Goal: Task Accomplishment & Management: Complete application form

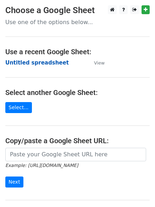
click at [38, 65] on strong "Untitled spreadsheet" at bounding box center [37, 63] width 64 height 6
click at [41, 64] on strong "Untitled spreadsheet" at bounding box center [37, 63] width 64 height 6
click at [38, 65] on strong "Untitled spreadsheet" at bounding box center [37, 63] width 64 height 6
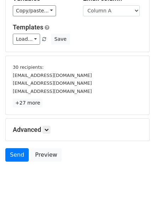
scroll to position [66, 0]
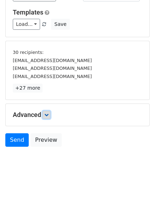
click at [49, 115] on icon at bounding box center [46, 115] width 4 height 4
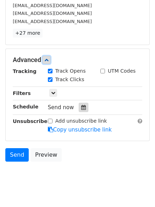
scroll to position [126, 0]
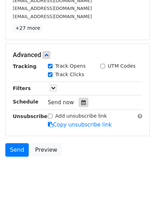
click at [81, 103] on icon at bounding box center [83, 102] width 5 height 5
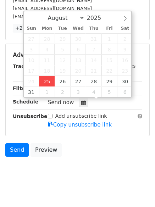
type input "2025-08-25 12:00"
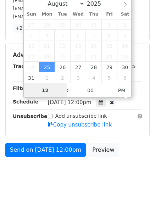
scroll to position [0, 0]
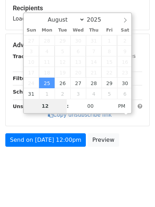
type input "4"
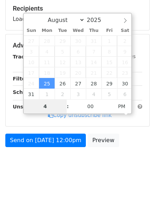
scroll to position [126, 0]
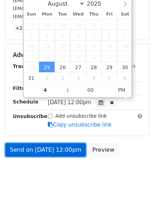
type input "2025-08-25 16:00"
click at [41, 147] on link "Send on Aug 25 at 12:00pm" at bounding box center [45, 151] width 81 height 14
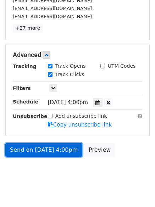
click at [41, 147] on link "Send on Aug 25 at 4:00pm" at bounding box center [43, 151] width 77 height 14
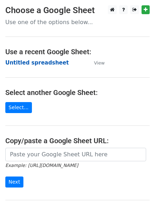
click at [18, 60] on strong "Untitled spreadsheet" at bounding box center [37, 63] width 64 height 6
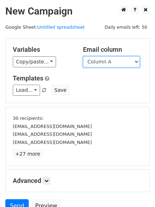
click at [115, 64] on select "Column A Column B Column C" at bounding box center [111, 61] width 57 height 11
select select "Column B"
click at [83, 56] on select "Column A Column B Column C" at bounding box center [111, 61] width 57 height 11
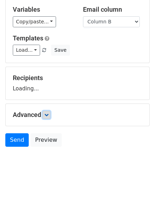
click at [46, 116] on icon at bounding box center [46, 115] width 4 height 4
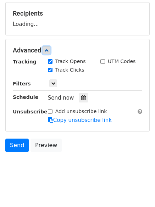
scroll to position [105, 0]
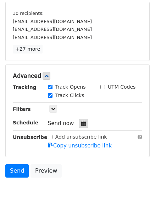
click at [81, 123] on icon at bounding box center [83, 123] width 5 height 5
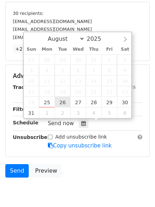
type input "2025-08-26 12:00"
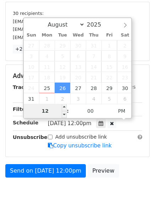
type input "5"
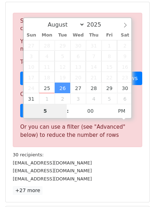
scroll to position [277, 0]
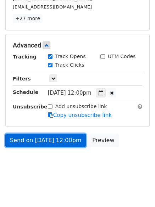
type input "2025-08-26 17:00"
click at [38, 139] on link "Send on Aug 26 at 12:00pm" at bounding box center [45, 141] width 81 height 14
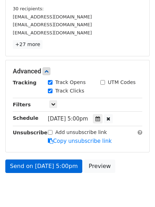
scroll to position [136, 0]
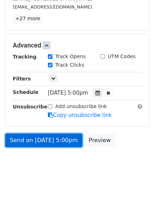
click at [42, 142] on link "Send on Aug 26 at 5:00pm" at bounding box center [43, 141] width 77 height 14
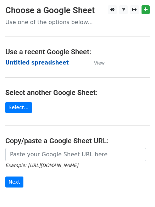
click at [25, 65] on strong "Untitled spreadsheet" at bounding box center [37, 63] width 64 height 6
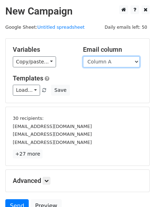
click at [108, 62] on select "Column A Column B Column C" at bounding box center [111, 61] width 57 height 11
select select "Column C"
click at [83, 56] on select "Column A Column B Column C" at bounding box center [111, 61] width 57 height 11
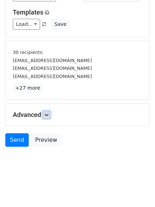
drag, startPoint x: 49, startPoint y: 114, endPoint x: 61, endPoint y: 126, distance: 17.3
click at [49, 114] on icon at bounding box center [46, 115] width 4 height 4
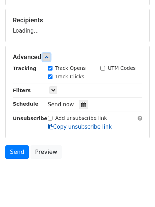
scroll to position [99, 0]
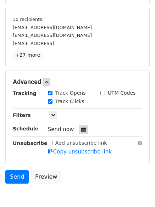
click at [82, 134] on div at bounding box center [84, 129] width 10 height 9
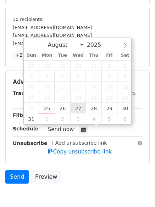
type input "2025-08-27 12:00"
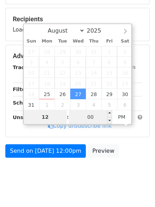
type input "6"
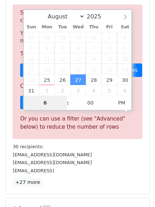
scroll to position [277, 0]
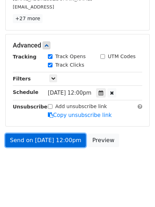
type input "2025-08-27 18:00"
click at [47, 138] on link "Send on Aug 27 at 12:00pm" at bounding box center [45, 141] width 81 height 14
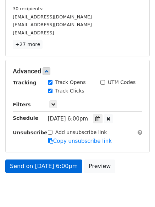
scroll to position [136, 0]
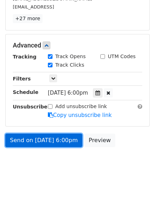
click at [25, 139] on link "Send on Aug 27 at 6:00pm" at bounding box center [43, 141] width 77 height 14
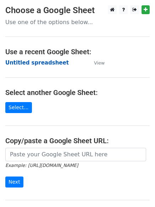
click at [21, 61] on strong "Untitled spreadsheet" at bounding box center [37, 63] width 64 height 6
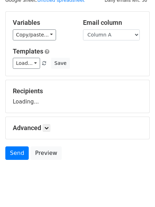
scroll to position [40, 0]
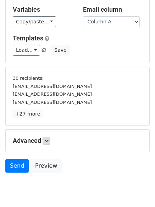
click at [46, 138] on link at bounding box center [47, 141] width 8 height 8
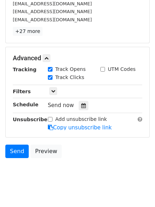
scroll to position [125, 0]
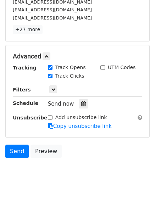
click at [81, 98] on div "Tracking Track Opens UTM Codes Track Clicks Filters Only include spreadsheet ro…" at bounding box center [78, 97] width 130 height 66
drag, startPoint x: 80, startPoint y: 104, endPoint x: 75, endPoint y: 107, distance: 5.4
click at [81, 105] on icon at bounding box center [83, 104] width 5 height 5
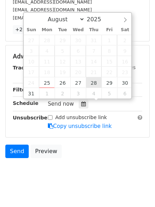
type input "2025-08-28 12:00"
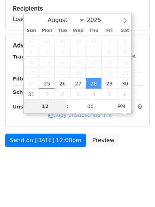
type input "7"
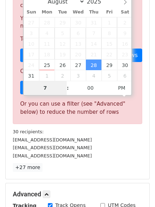
scroll to position [277, 0]
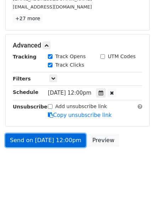
type input "2025-08-28 19:00"
click at [50, 134] on link "Send on Aug 28 at 12:00pm" at bounding box center [45, 141] width 81 height 14
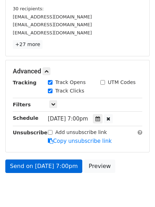
scroll to position [136, 0]
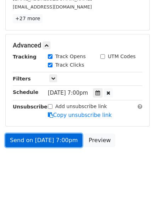
click at [47, 141] on link "Send on Aug 28 at 7:00pm" at bounding box center [43, 141] width 77 height 14
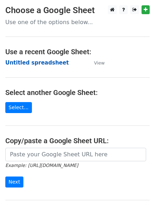
click at [27, 66] on strong "Untitled spreadsheet" at bounding box center [37, 63] width 64 height 6
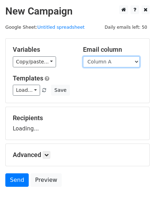
drag, startPoint x: 0, startPoint y: 0, endPoint x: 102, endPoint y: 63, distance: 120.3
click at [104, 58] on select "Column A Column B Column C" at bounding box center [111, 61] width 57 height 11
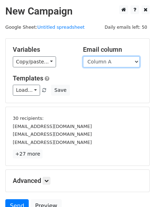
select select "Column B"
click at [83, 56] on select "Column A Column B Column C" at bounding box center [111, 61] width 57 height 11
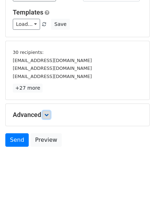
click at [49, 116] on icon at bounding box center [46, 115] width 4 height 4
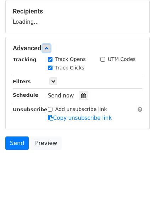
scroll to position [107, 0]
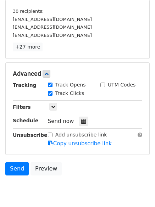
click at [81, 139] on label "Add unsubscribe link" at bounding box center [81, 134] width 52 height 7
click at [53, 137] on input "Add unsubscribe link" at bounding box center [50, 135] width 5 height 5
click at [71, 135] on label "Add unsubscribe link" at bounding box center [81, 134] width 52 height 7
click at [53, 135] on input "Add unsubscribe link" at bounding box center [50, 135] width 5 height 5
checkbox input "false"
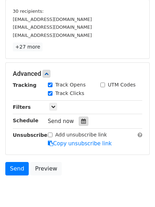
click at [83, 118] on div at bounding box center [84, 121] width 10 height 9
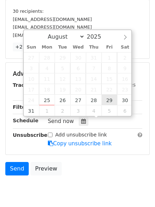
type input "2025-08-29 12:00"
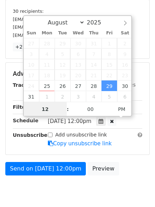
scroll to position [0, 0]
type input "8"
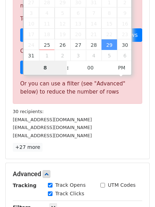
scroll to position [277, 0]
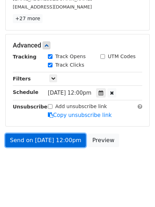
type input "2025-08-29 20:00"
click at [41, 140] on link "Send on Aug 29 at 12:00pm" at bounding box center [45, 141] width 81 height 14
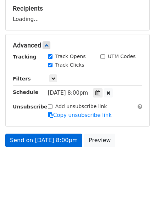
scroll to position [136, 0]
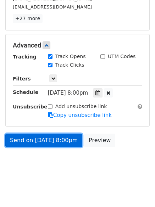
click at [43, 143] on link "Send on Aug 29 at 8:00pm" at bounding box center [43, 141] width 77 height 14
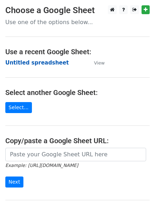
click at [25, 64] on strong "Untitled spreadsheet" at bounding box center [37, 63] width 64 height 6
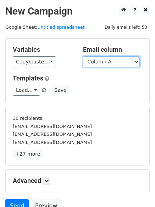
drag, startPoint x: 0, startPoint y: 0, endPoint x: 122, endPoint y: 65, distance: 138.4
click at [123, 65] on select "Column A Column B Column C" at bounding box center [111, 61] width 57 height 11
select select "Column C"
click at [83, 56] on select "Column A Column B Column C" at bounding box center [111, 61] width 57 height 11
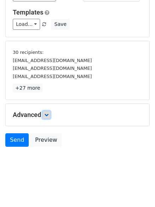
click at [46, 117] on link at bounding box center [47, 115] width 8 height 8
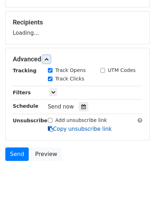
scroll to position [103, 0]
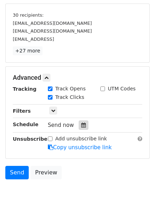
click at [81, 128] on icon at bounding box center [83, 125] width 5 height 5
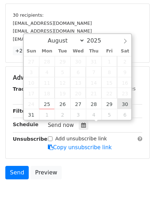
type input "[DATE] 12:00"
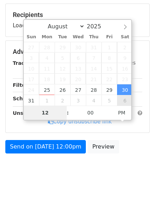
type input "9"
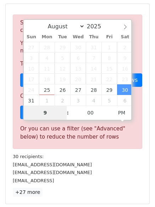
scroll to position [277, 0]
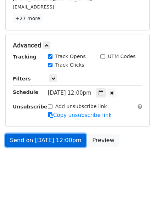
type input "[DATE] 21:00"
click at [42, 141] on link "Send on [DATE] 12:00pm" at bounding box center [45, 141] width 81 height 14
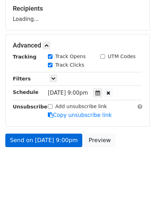
scroll to position [136, 0]
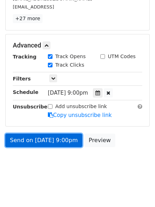
click at [43, 141] on link "Send on [DATE] 9:00pm" at bounding box center [43, 141] width 77 height 14
